Goal: Task Accomplishment & Management: Complete application form

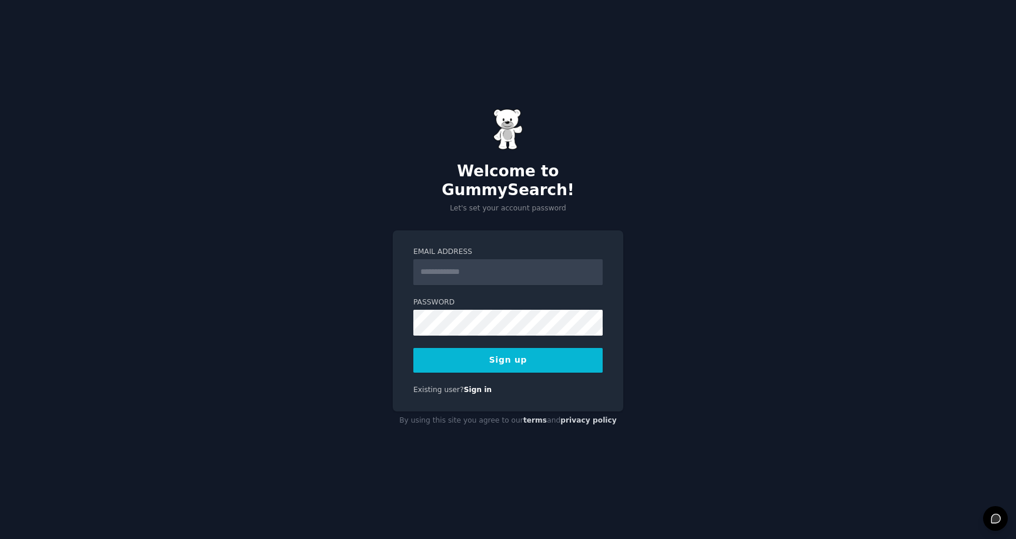
click at [499, 259] on input "Email Address" at bounding box center [507, 272] width 189 height 26
type input "**********"
click at [510, 348] on button "Sign up" at bounding box center [507, 360] width 189 height 25
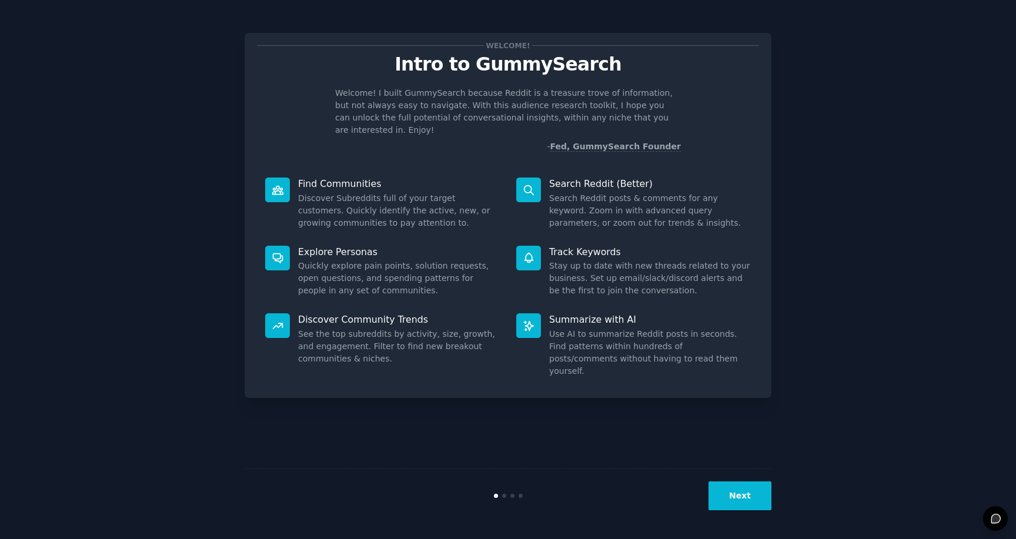
click at [763, 504] on button "Next" at bounding box center [739, 496] width 63 height 29
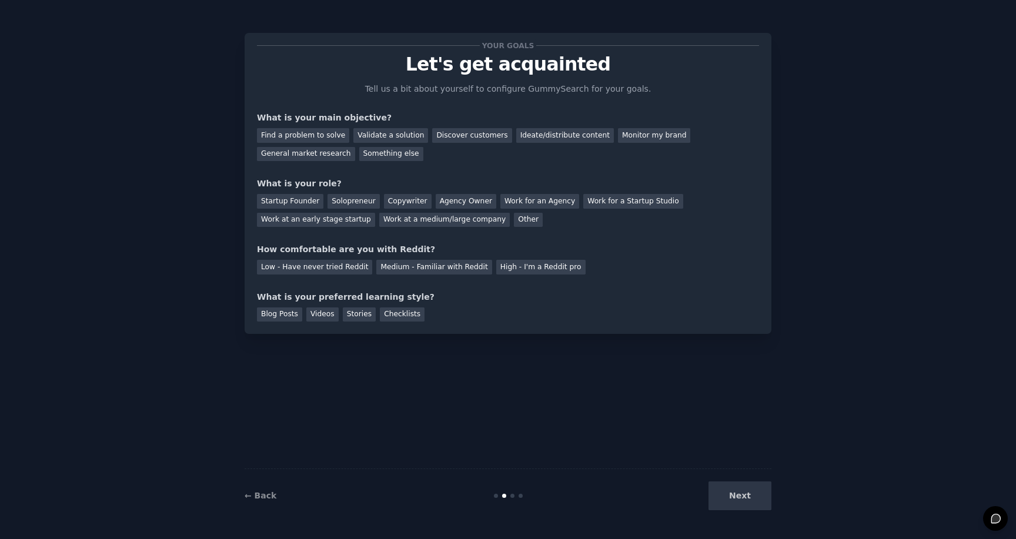
click at [745, 492] on div "Next" at bounding box center [684, 496] width 176 height 29
click at [301, 138] on div "Find a problem to solve" at bounding box center [303, 135] width 92 height 15
click at [374, 140] on div "Validate a solution" at bounding box center [390, 135] width 75 height 15
click at [307, 135] on div "Find a problem to solve" at bounding box center [303, 135] width 92 height 15
click at [329, 202] on div "Solopreneur" at bounding box center [353, 201] width 52 height 15
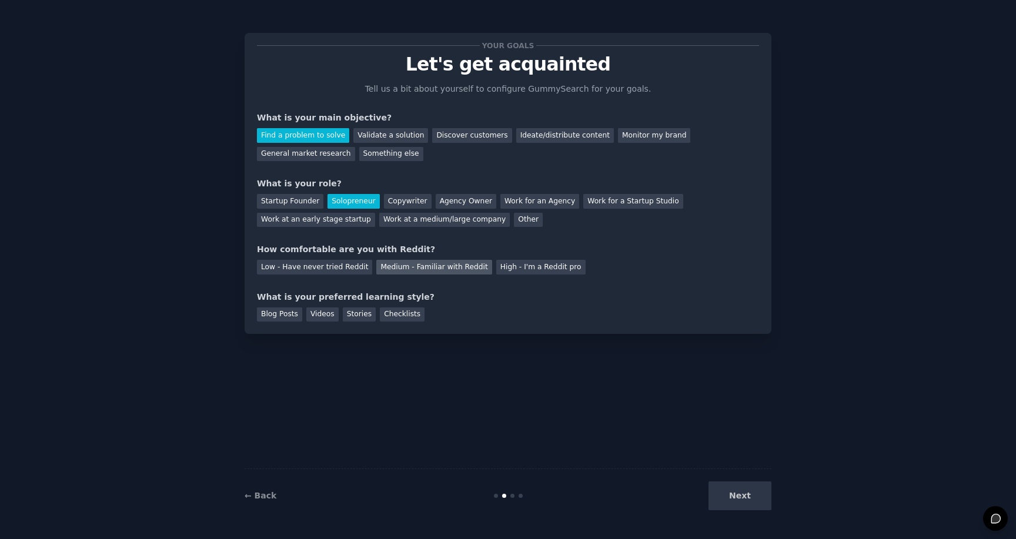
click at [388, 272] on div "Medium - Familiar with Reddit" at bounding box center [433, 267] width 115 height 15
click at [280, 315] on div "Blog Posts" at bounding box center [279, 314] width 45 height 15
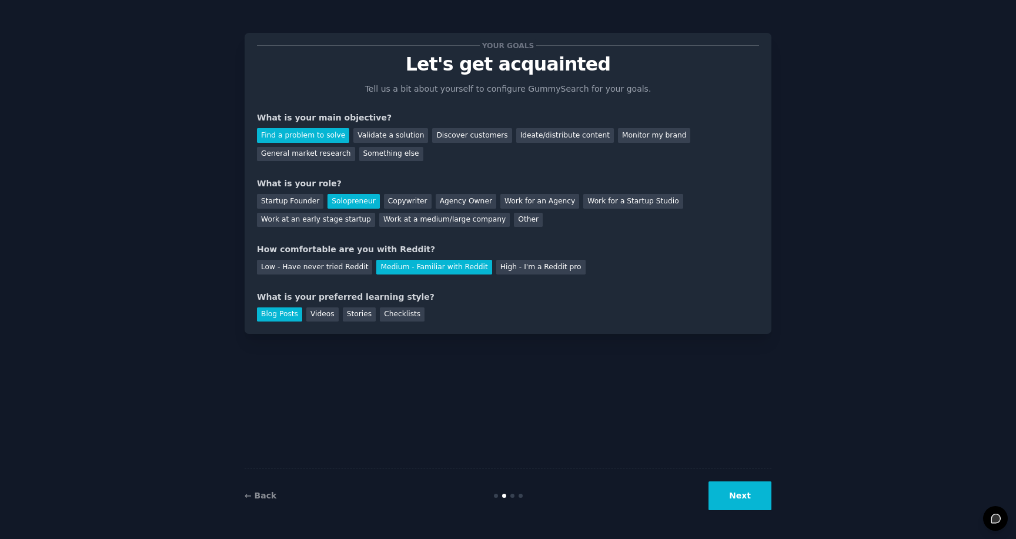
click at [737, 498] on button "Next" at bounding box center [739, 496] width 63 height 29
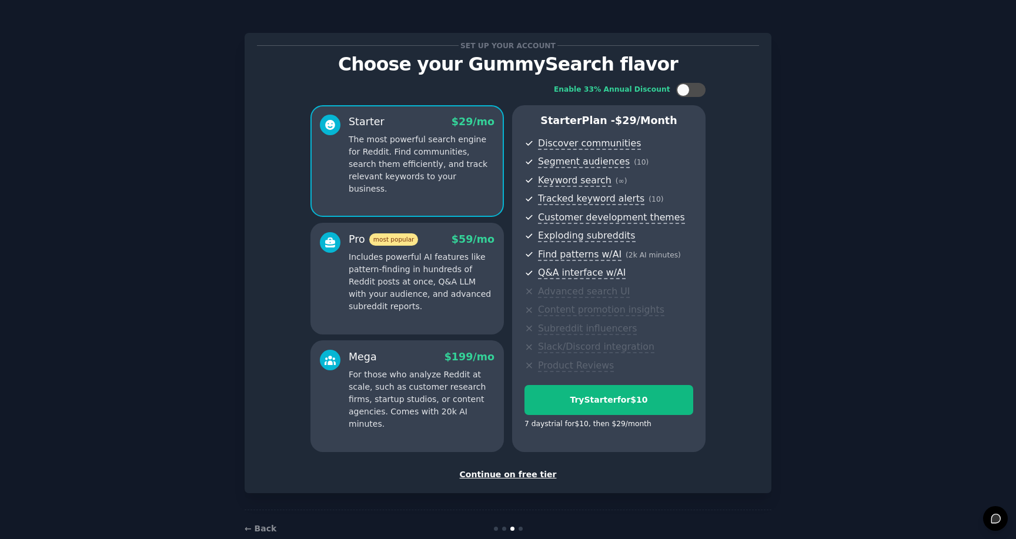
click at [531, 479] on div "Continue on free tier" at bounding box center [508, 475] width 502 height 12
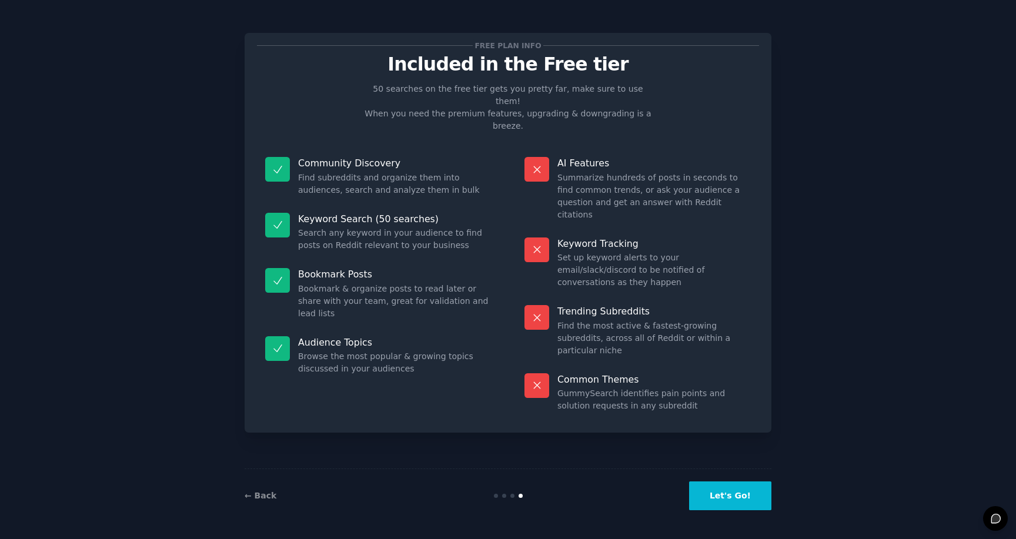
click at [741, 493] on button "Let's Go!" at bounding box center [730, 496] width 82 height 29
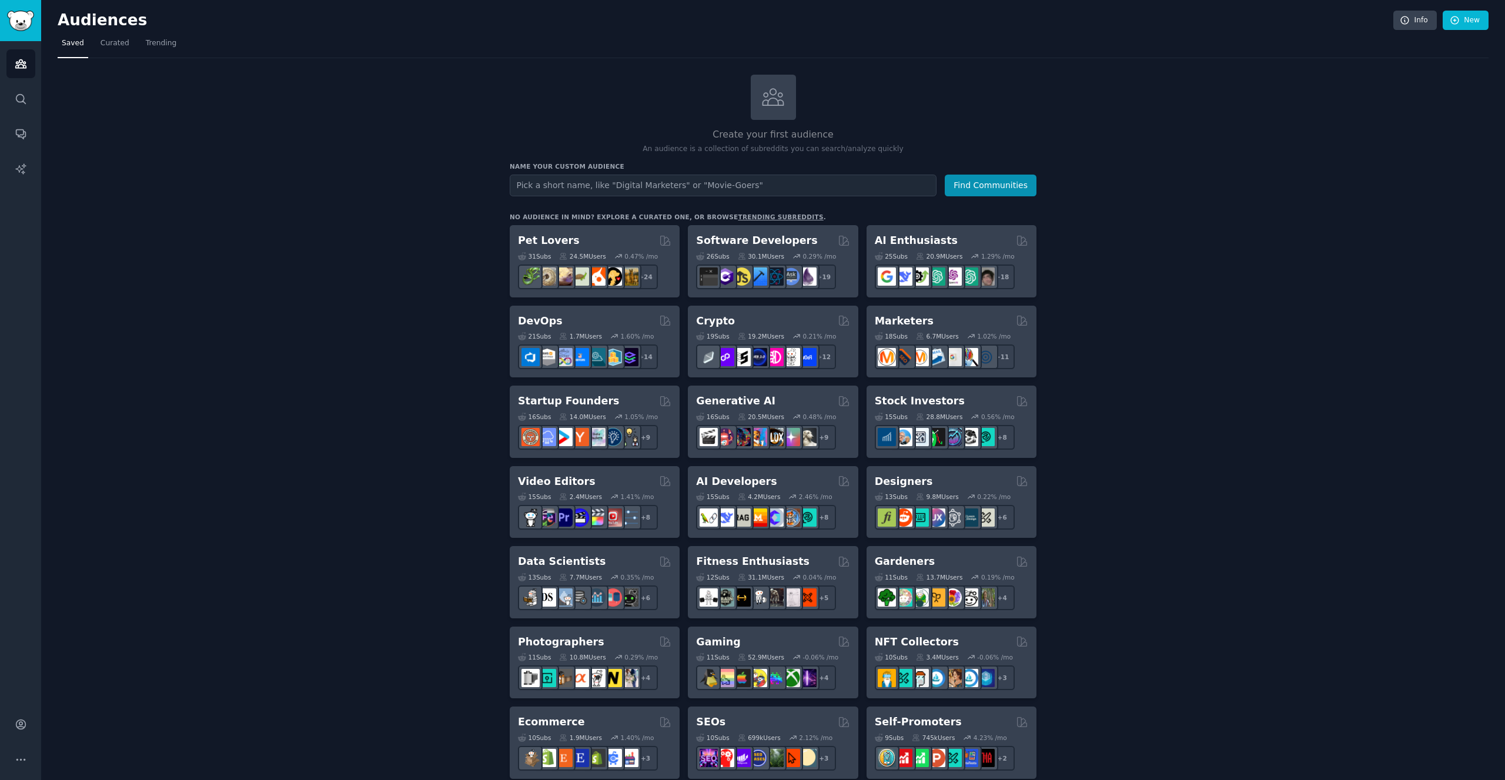
click at [303, 215] on div "Create your first audience An audience is a collection of subreddits you can se…" at bounding box center [773, 715] width 1431 height 1280
